Goal: Use online tool/utility: Utilize a website feature to perform a specific function

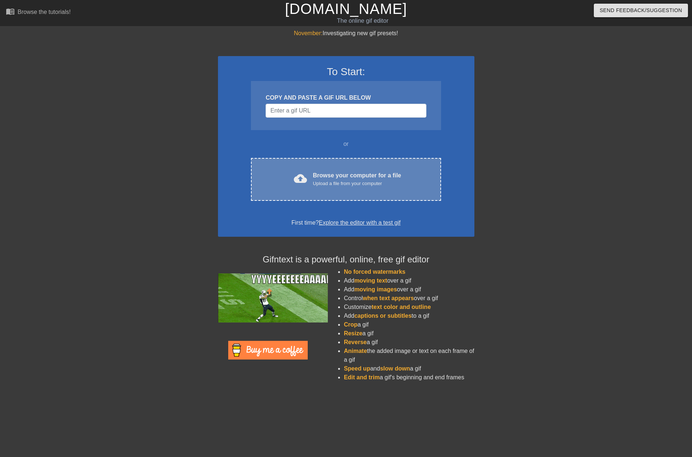
click at [323, 184] on div "Upload a file from your computer" at bounding box center [357, 183] width 88 height 7
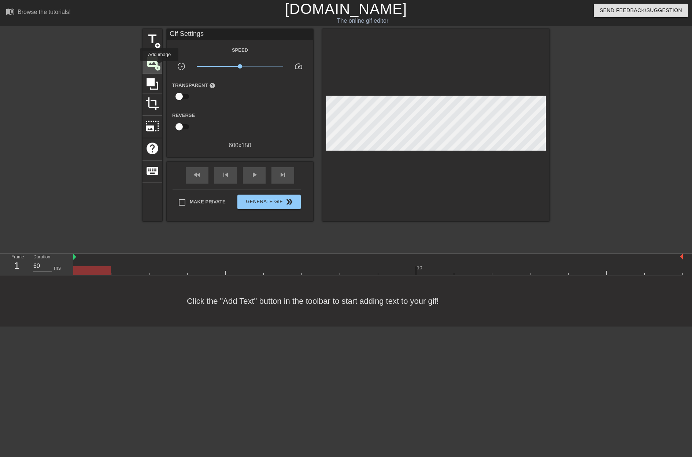
click at [159, 66] on span "add_circle" at bounding box center [158, 68] width 6 height 6
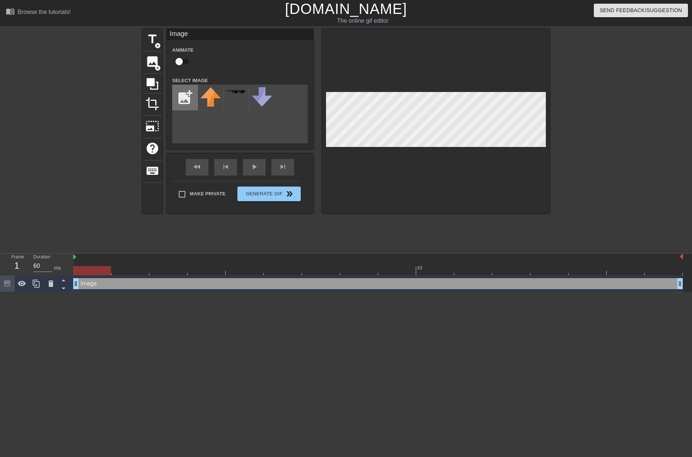
click at [189, 97] on input "file" at bounding box center [185, 97] width 25 height 25
type input "C:\fakepath\Elite-Dangerous-BANNER.png"
click at [212, 98] on div at bounding box center [211, 98] width 26 height 26
click at [552, 136] on div "title add_circle image add_circle crop photo_size_select_large help keyboard Im…" at bounding box center [346, 139] width 692 height 220
click at [221, 117] on div "add_photo_alternate" at bounding box center [240, 114] width 136 height 59
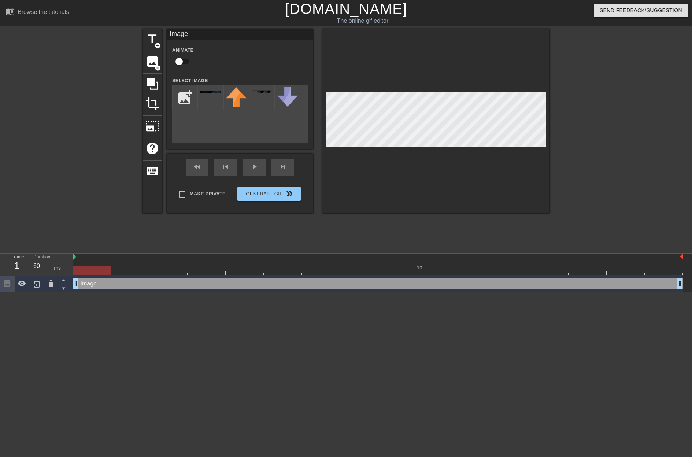
click at [414, 173] on div at bounding box center [436, 121] width 227 height 184
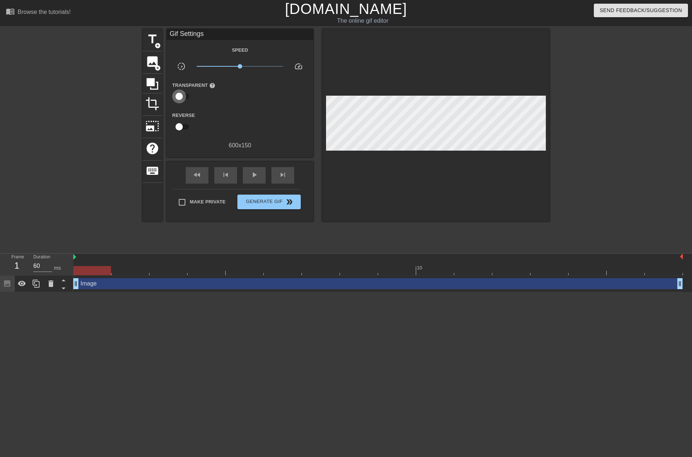
drag, startPoint x: 179, startPoint y: 98, endPoint x: 190, endPoint y: 98, distance: 11.7
click at [190, 98] on input "checkbox" at bounding box center [179, 96] width 42 height 14
checkbox input "true"
click at [243, 95] on div at bounding box center [241, 96] width 15 height 15
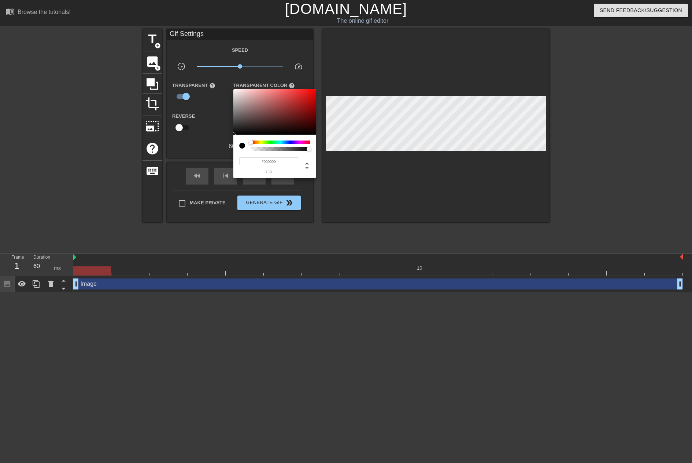
type input "0"
drag, startPoint x: 287, startPoint y: 150, endPoint x: 185, endPoint y: 151, distance: 102.3
click at [185, 151] on div "0 r 0 g 0 b 0 a" at bounding box center [346, 231] width 692 height 463
click at [221, 114] on div at bounding box center [346, 231] width 692 height 463
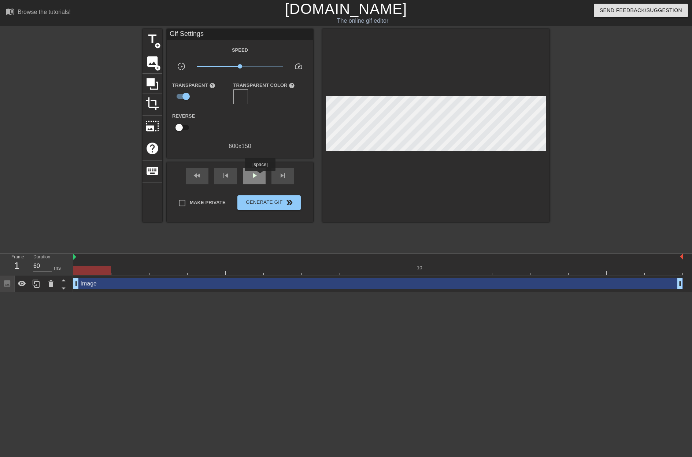
click at [260, 176] on div "play_arrow" at bounding box center [254, 176] width 23 height 16
click at [260, 176] on div "pause" at bounding box center [254, 176] width 23 height 16
click at [181, 96] on input "checkbox" at bounding box center [186, 96] width 42 height 14
checkbox input "false"
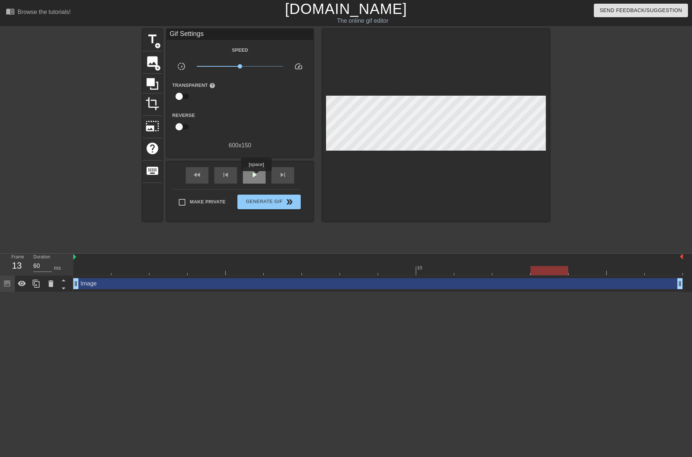
click at [256, 176] on span "play_arrow" at bounding box center [254, 174] width 9 height 9
click at [256, 176] on span "pause" at bounding box center [254, 174] width 9 height 9
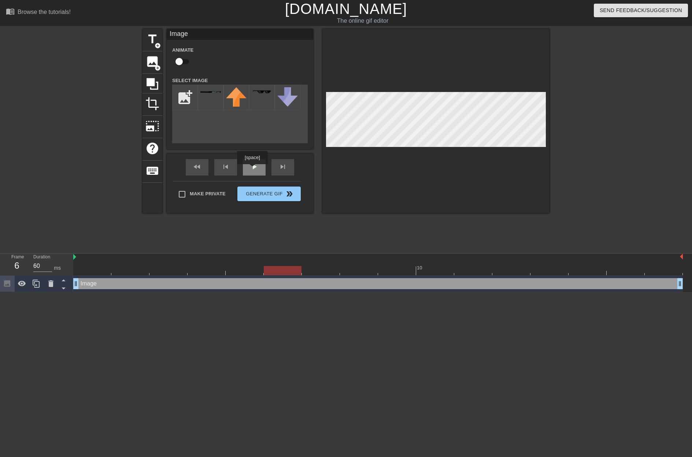
click at [252, 169] on div "play_arrow" at bounding box center [254, 167] width 23 height 16
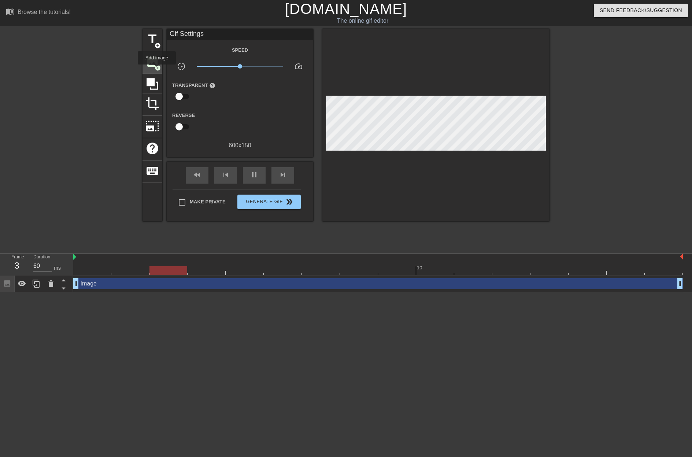
click at [157, 70] on span "add_circle" at bounding box center [158, 68] width 6 height 6
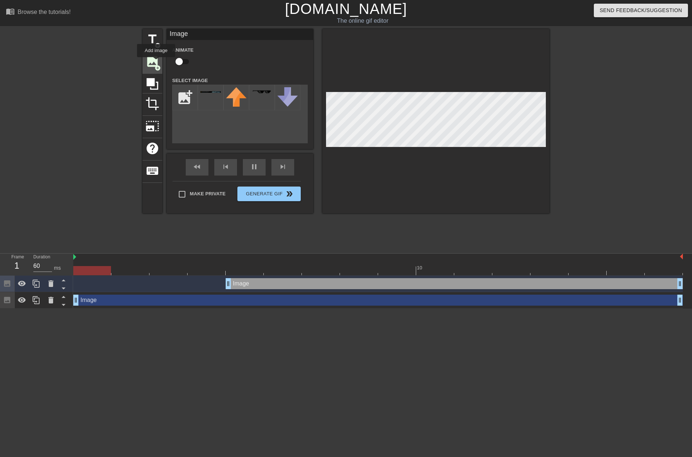
click at [156, 62] on span "image" at bounding box center [153, 62] width 14 height 14
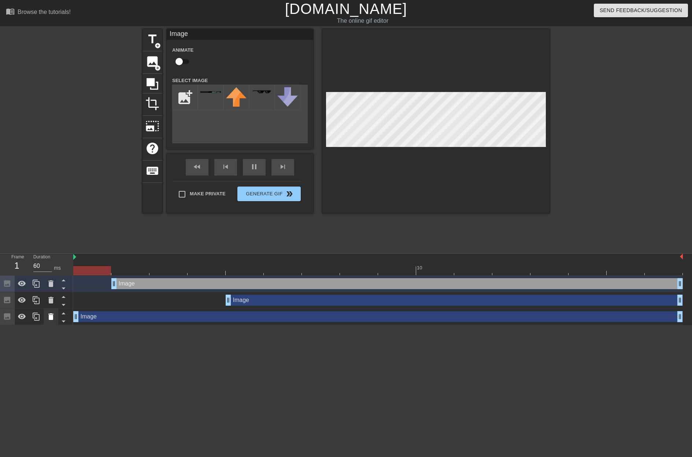
click at [54, 315] on icon at bounding box center [51, 316] width 9 height 9
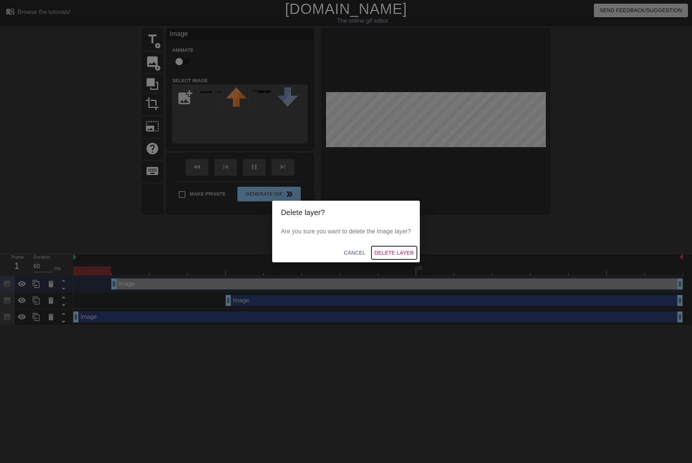
click at [392, 249] on span "Delete Layer" at bounding box center [395, 252] width 40 height 9
